Goal: Navigation & Orientation: Find specific page/section

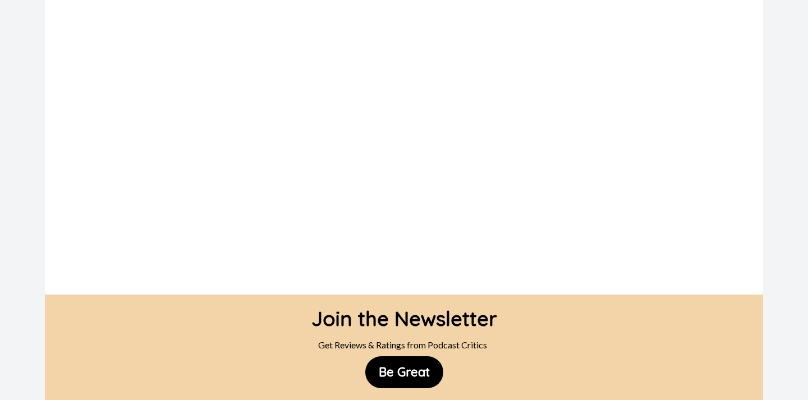
scroll to position [157, 0]
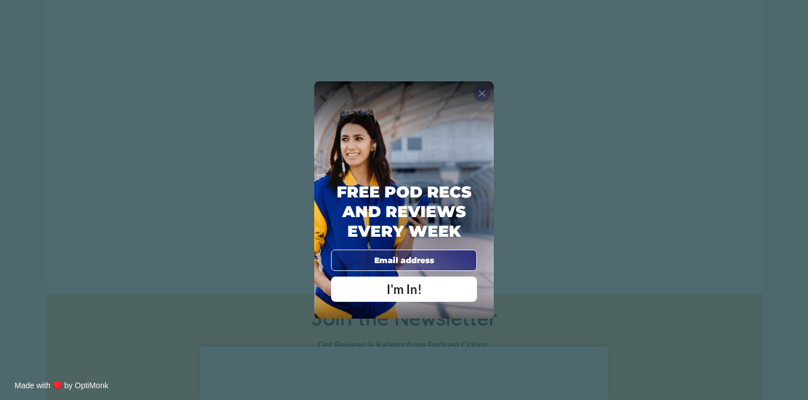
click at [479, 97] on span "X" at bounding box center [482, 93] width 8 height 11
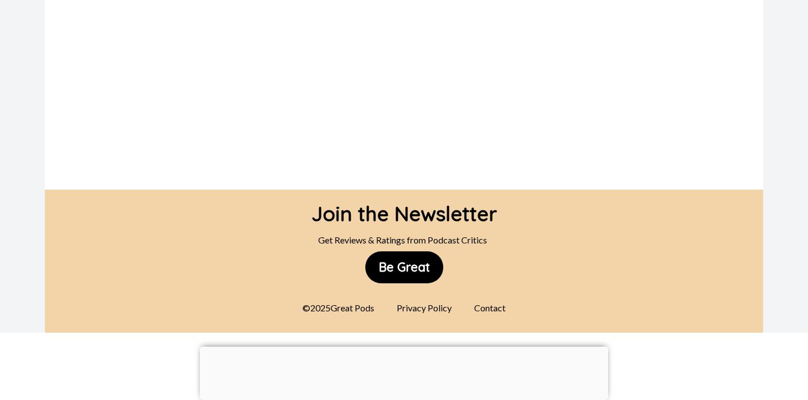
scroll to position [0, 0]
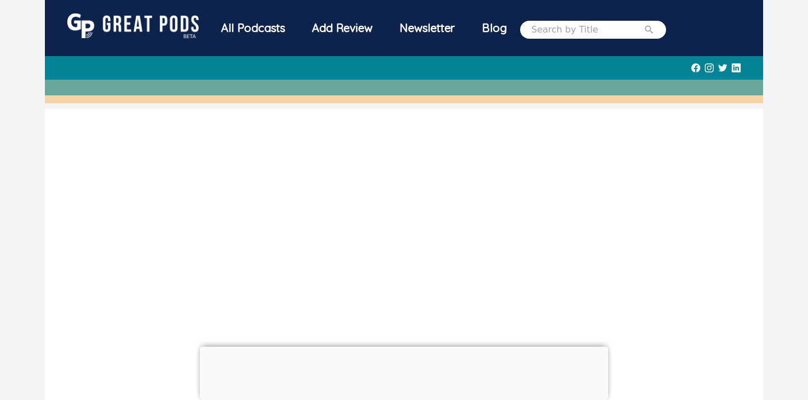
click at [709, 71] on icon at bounding box center [709, 68] width 9 height 24
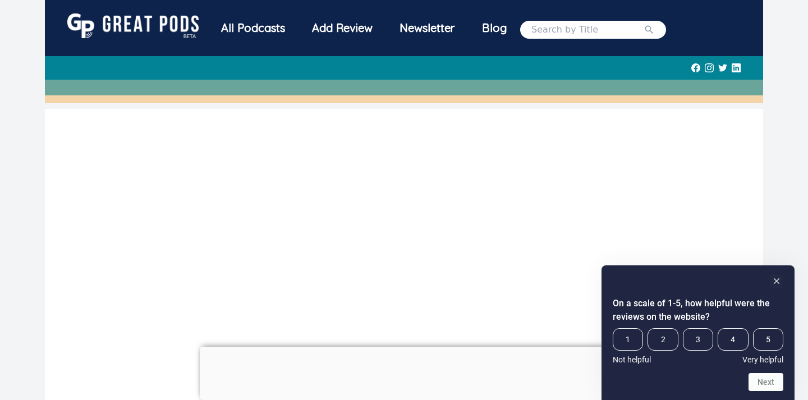
click at [260, 28] on div "All Podcasts" at bounding box center [253, 27] width 91 height 29
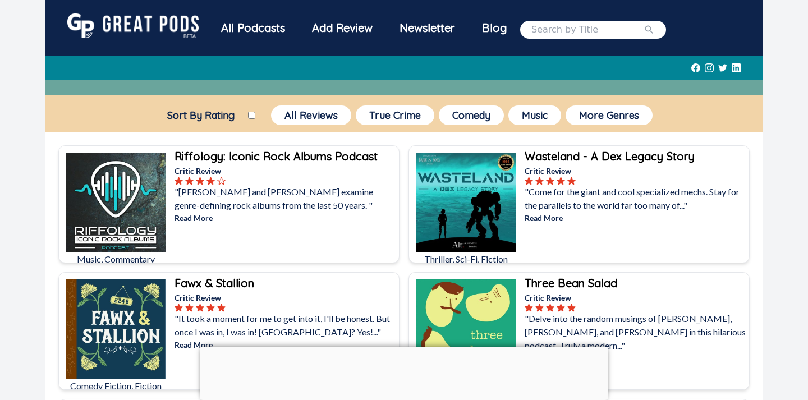
click at [335, 29] on div "Add Review" at bounding box center [343, 27] width 88 height 29
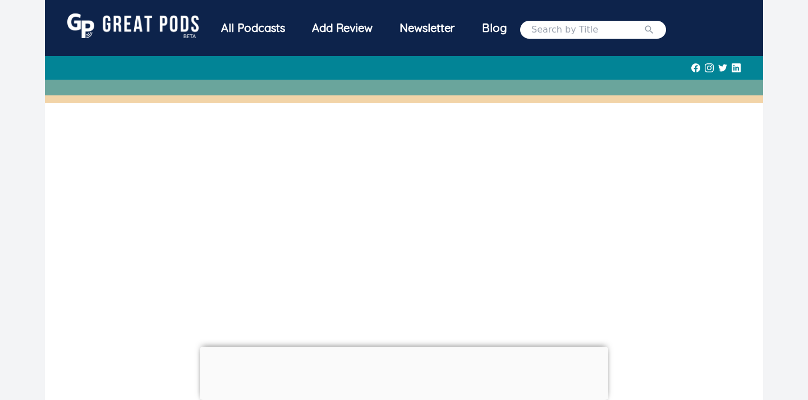
click at [440, 26] on div "Newsletter" at bounding box center [427, 27] width 82 height 29
